Goal: Check status: Check status

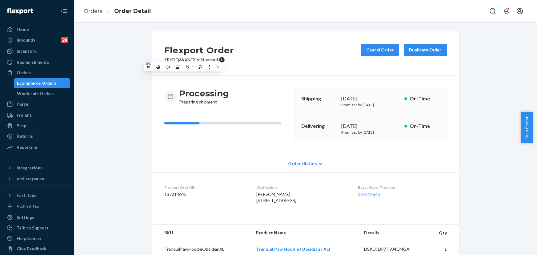
click at [41, 71] on div "Orders" at bounding box center [36, 72] width 65 height 9
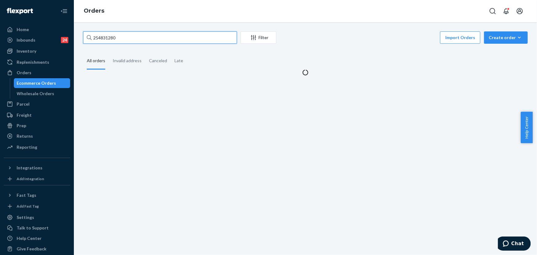
click at [115, 40] on input "254831280" at bounding box center [160, 37] width 154 height 12
paste input "5166065"
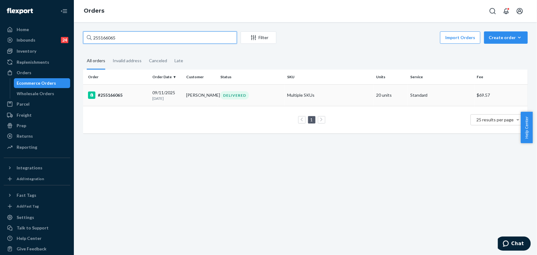
type input "255166065"
click at [237, 98] on div "DELIVERED" at bounding box center [234, 95] width 29 height 8
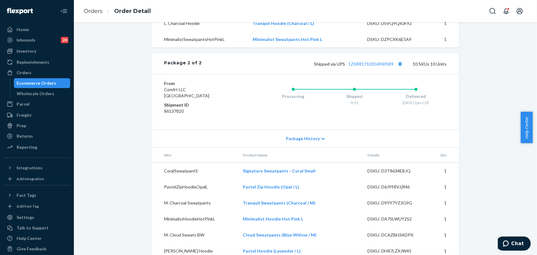
scroll to position [876, 0]
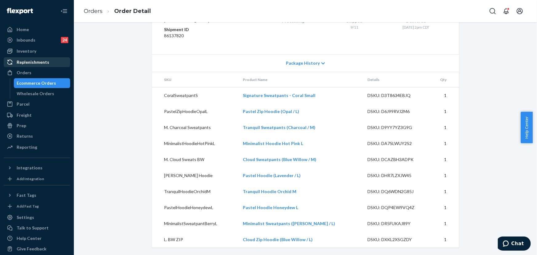
click at [29, 71] on div "Orders" at bounding box center [24, 73] width 15 height 6
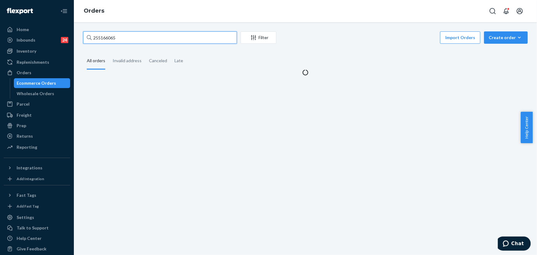
click at [126, 41] on input "255166065" at bounding box center [160, 37] width 154 height 12
paste input "SYANNFYUEL"
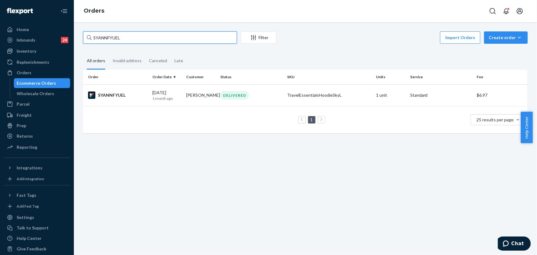
type input "SYANNFYUEL"
click at [196, 93] on td "[PERSON_NAME]" at bounding box center [201, 95] width 34 height 22
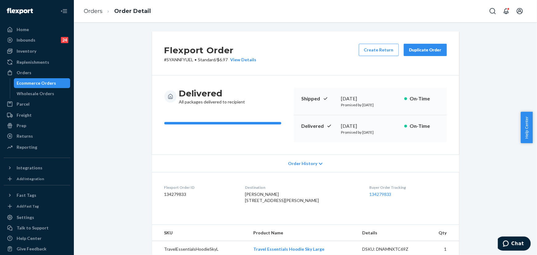
drag, startPoint x: 412, startPoint y: 55, endPoint x: 225, endPoint y: 0, distance: 194.9
click at [412, 55] on button "Duplicate Order" at bounding box center [425, 50] width 43 height 12
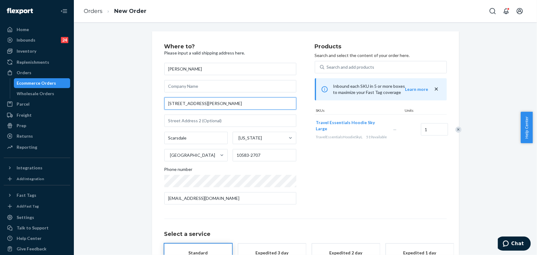
click at [201, 100] on input "[STREET_ADDRESS][PERSON_NAME]" at bounding box center [230, 103] width 132 height 12
paste input "oad, [GEOGRAPHIC_DATA], [GEOGRAPHIC_DATA]"
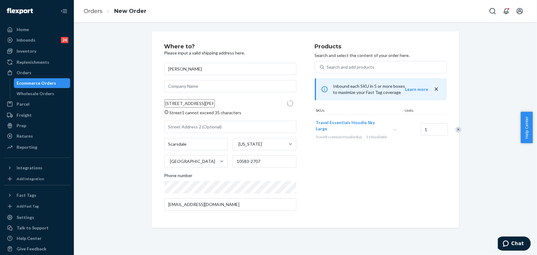
type input "[STREET_ADDRESS][PERSON_NAME]"
type input "10583"
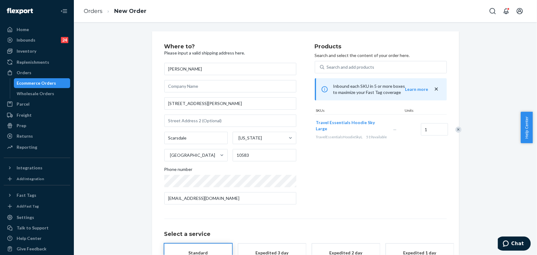
click at [371, 178] on div "Products Search and select the content of your order here. Search and add produ…" at bounding box center [381, 127] width 132 height 166
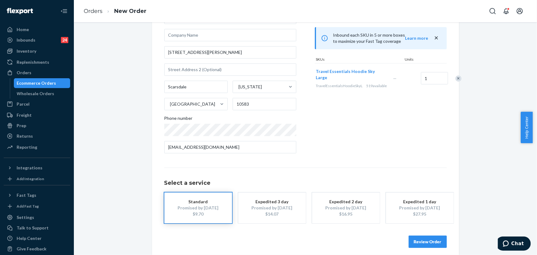
scroll to position [56, 0]
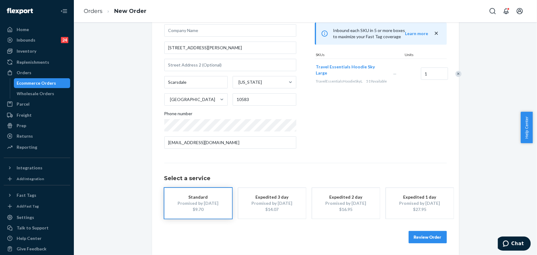
click at [424, 228] on div "Review Order" at bounding box center [305, 234] width 282 height 18
click at [426, 232] on button "Review Order" at bounding box center [428, 237] width 38 height 12
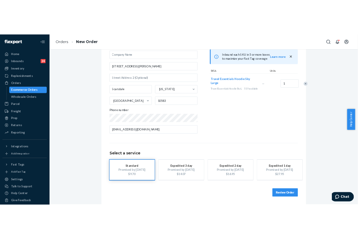
scroll to position [0, 0]
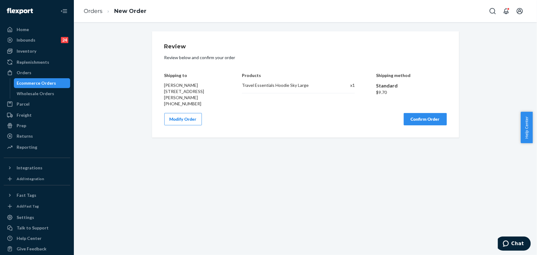
click at [424, 120] on button "Confirm Order" at bounding box center [425, 119] width 43 height 12
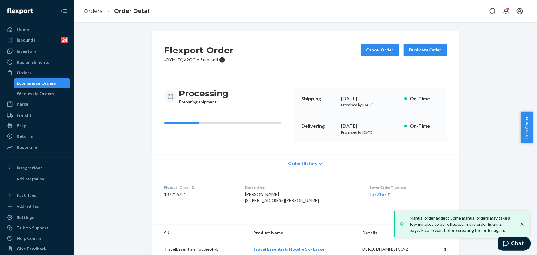
click at [183, 58] on p "# BYMLFQX2GG • Standard" at bounding box center [199, 60] width 70 height 6
drag, startPoint x: 183, startPoint y: 58, endPoint x: 154, endPoint y: 3, distance: 62.8
click at [184, 58] on p "# BYMLFQX2GG • Standard" at bounding box center [199, 60] width 70 height 6
copy p "BYMLFQX2GG"
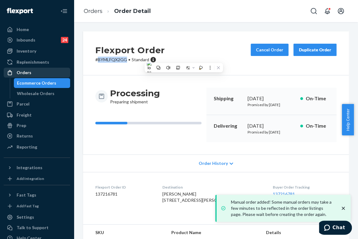
click at [41, 75] on div "Orders" at bounding box center [36, 72] width 65 height 9
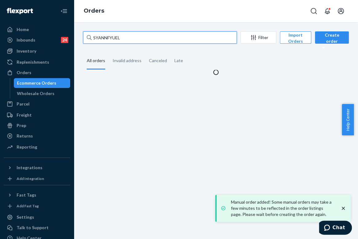
click at [116, 39] on input "SYANNFYUEL" at bounding box center [160, 37] width 154 height 12
paste input "255073862"
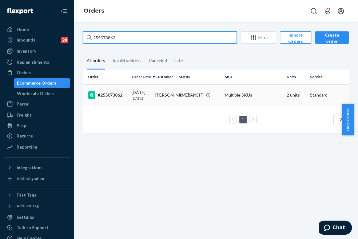
type input "255073862"
click at [181, 98] on div "IN TRANSIT" at bounding box center [191, 95] width 25 height 6
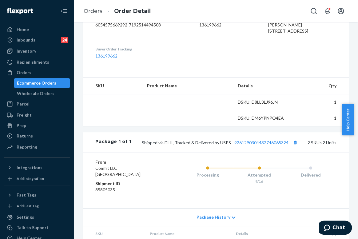
scroll to position [168, 0]
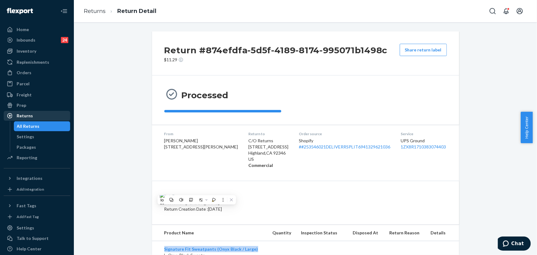
scroll to position [39, 0]
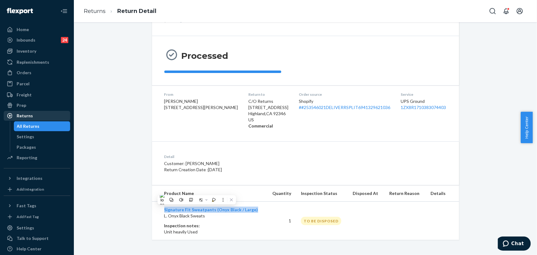
click at [20, 118] on div "Returns" at bounding box center [25, 116] width 16 height 6
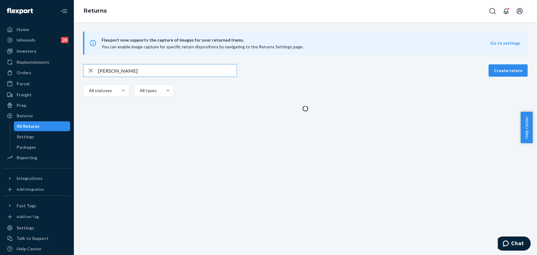
click at [148, 70] on input "Jordanne Hollingsworth" at bounding box center [167, 70] width 138 height 12
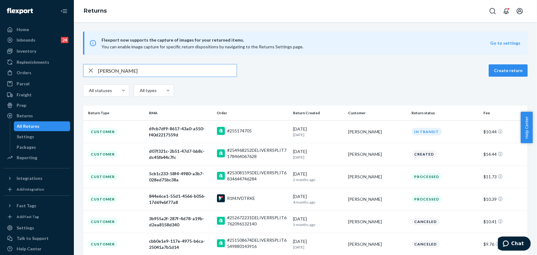
type input "Reagan Frazier"
click at [375, 154] on div "Reagan Frazier" at bounding box center [377, 154] width 58 height 6
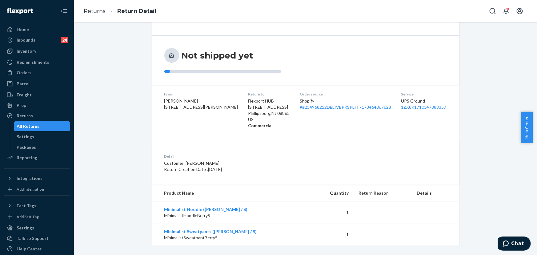
scroll to position [58, 0]
